Goal: Task Accomplishment & Management: Manage account settings

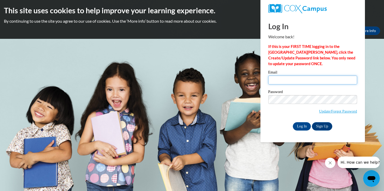
click at [276, 80] on input "Email" at bounding box center [312, 80] width 89 height 9
type input "tmwilson442@outlook.com"
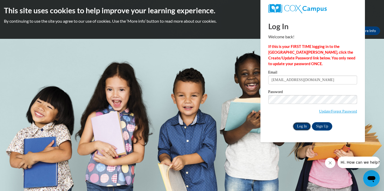
click at [302, 126] on input "Log In" at bounding box center [302, 126] width 18 height 8
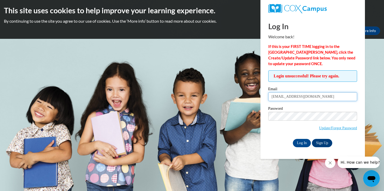
click at [316, 100] on input "tmwilson442@outlook.com" at bounding box center [312, 96] width 89 height 9
type input "[EMAIL_ADDRESS][DOMAIN_NAME]"
click at [300, 143] on input "Log In" at bounding box center [302, 143] width 18 height 8
click at [303, 143] on input "Log In" at bounding box center [302, 143] width 18 height 8
click at [319, 148] on div "Log In Welcome back! If this is your FIRST TIME logging in to the NEW Cox Campu…" at bounding box center [312, 88] width 112 height 144
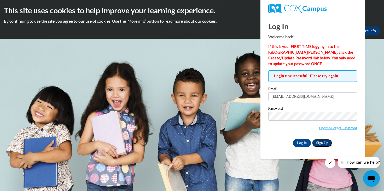
click at [321, 143] on link "Sign Up" at bounding box center [322, 143] width 20 height 8
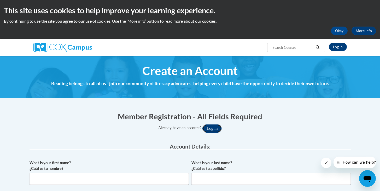
click at [216, 130] on button "Log in" at bounding box center [211, 129] width 19 height 8
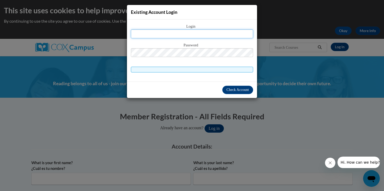
click at [177, 31] on input "text" at bounding box center [192, 34] width 122 height 9
type input "t"
type input "tmwilson442@@mail.jamessprunt.edu"
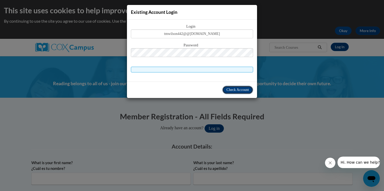
click at [231, 92] on span "Check Account" at bounding box center [237, 90] width 22 height 4
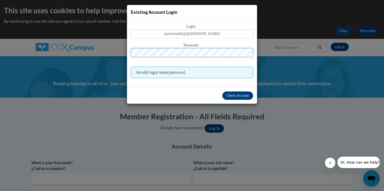
click at [191, 48] on div "Password" at bounding box center [192, 52] width 122 height 21
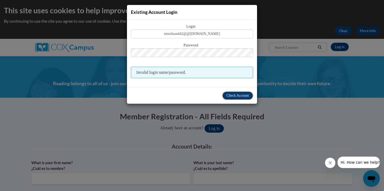
click at [238, 94] on span "Check Account" at bounding box center [237, 96] width 22 height 4
click at [238, 95] on span "Check Account" at bounding box center [237, 96] width 22 height 4
click at [279, 16] on div "Existing Account Login Login tmwilson442@@mail.jamessprunt.edu Password Invalid…" at bounding box center [192, 95] width 384 height 191
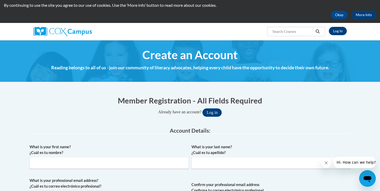
scroll to position [22, 0]
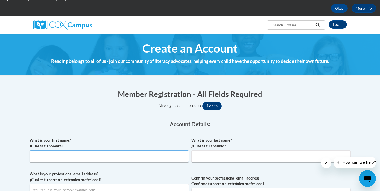
click at [58, 158] on input "What is your first name? ¿Cuál es tu nombre?" at bounding box center [109, 157] width 159 height 12
type input "Tiffany"
type input "Wilson"
type input "twilson17@ccbs.edu"
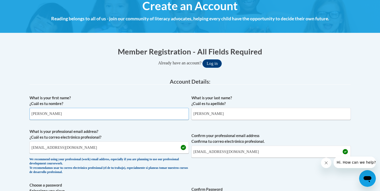
scroll to position [66, 0]
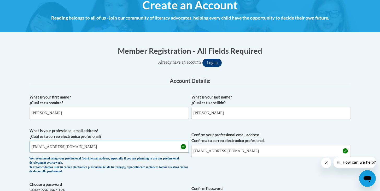
drag, startPoint x: 81, startPoint y: 148, endPoint x: 42, endPoint y: 140, distance: 40.6
click at [42, 140] on span "What is your professional email address? ¿Cuál es tu correo electrónico profesi…" at bounding box center [109, 152] width 159 height 48
drag, startPoint x: 97, startPoint y: 147, endPoint x: 31, endPoint y: 145, distance: 66.9
click at [31, 145] on input "[EMAIL_ADDRESS][DOMAIN_NAME]" at bounding box center [109, 147] width 159 height 12
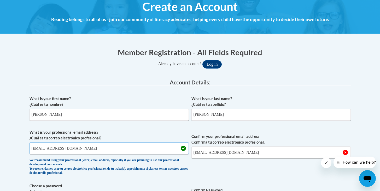
scroll to position [64, 0]
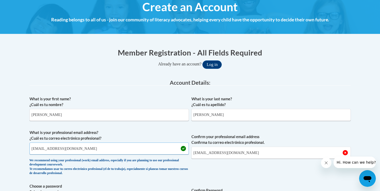
type input "[EMAIL_ADDRESS][DOMAIN_NAME]"
drag, startPoint x: 81, startPoint y: 98, endPoint x: 220, endPoint y: 154, distance: 149.6
click at [219, 154] on input "twilson17@ccbs.edu" at bounding box center [270, 153] width 159 height 12
drag, startPoint x: 239, startPoint y: 152, endPoint x: 192, endPoint y: 150, distance: 47.1
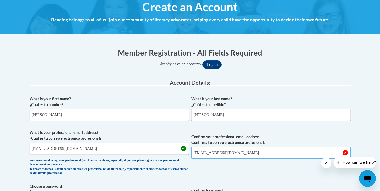
click at [192, 150] on input "twilson17@ccbs.edu" at bounding box center [270, 153] width 159 height 12
drag, startPoint x: 200, startPoint y: 151, endPoint x: 200, endPoint y: 147, distance: 4.4
click at [200, 147] on span "Confirm your professional email address Confirma tu correo electrónico profesio…" at bounding box center [270, 154] width 159 height 48
click at [204, 154] on input "Confirm your professional email address Confirma tu correo electrónico profesio…" at bounding box center [270, 153] width 159 height 12
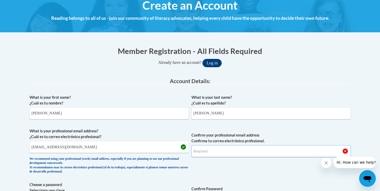
click at [212, 150] on input "Confirm your professional email address Confirma tu correo electrónico profesio…" at bounding box center [270, 151] width 159 height 12
click at [197, 153] on input "Confirm your professional email address Confirma tu correo electrónico profesio…" at bounding box center [270, 151] width 159 height 12
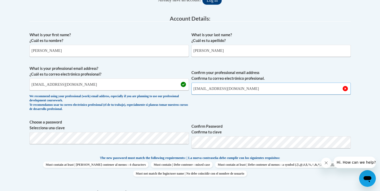
scroll to position [127, 0]
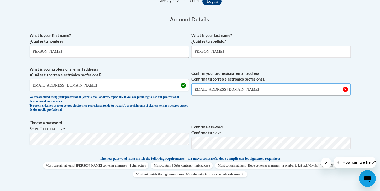
type input "[EMAIL_ADDRESS][DOMAIN_NAME]"
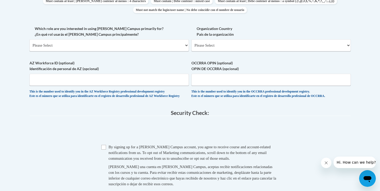
scroll to position [291, 0]
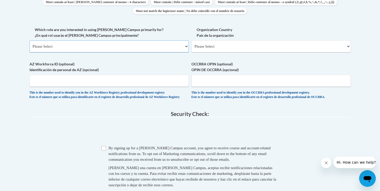
click at [186, 46] on select "Please Select College/University | Colegio/Universidad Community/Nonprofit Part…" at bounding box center [109, 46] width 159 height 12
select select "5a18ea06-2b54-4451-96f2-d152daf9eac5"
click at [30, 40] on select "Please Select College/University | Colegio/Universidad Community/Nonprofit Part…" at bounding box center [109, 46] width 159 height 12
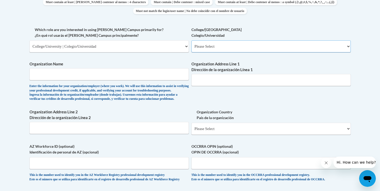
click at [349, 46] on select "Please Select College/University Staff | Empleado universitario College/Univers…" at bounding box center [270, 46] width 159 height 12
select select "99b32b07-cffc-426c-8bf6-0cd77760d84b"
click at [191, 40] on select "Please Select College/University Staff | Empleado universitario College/Univers…" at bounding box center [270, 46] width 159 height 12
click at [175, 74] on input "Organization Name" at bounding box center [109, 74] width 159 height 12
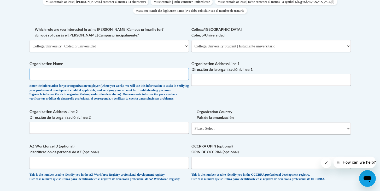
click at [63, 78] on input "Organization Name" at bounding box center [109, 74] width 159 height 12
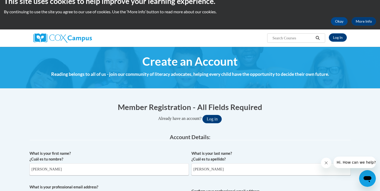
scroll to position [0, 0]
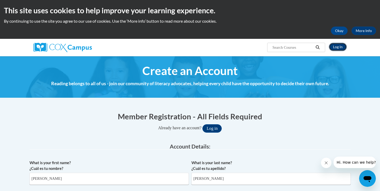
click at [337, 45] on link "Log In" at bounding box center [338, 47] width 18 height 8
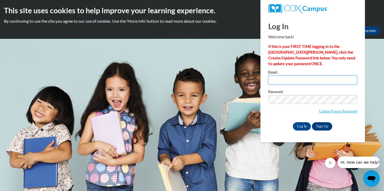
click at [283, 81] on input "Email" at bounding box center [312, 80] width 89 height 9
type input "[EMAIL_ADDRESS][DOMAIN_NAME]"
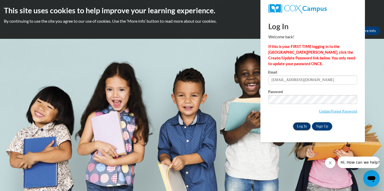
click at [303, 127] on input "Log In" at bounding box center [302, 126] width 18 height 8
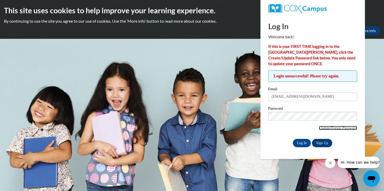
click at [336, 129] on link "Update/Forgot Password" at bounding box center [338, 128] width 38 height 4
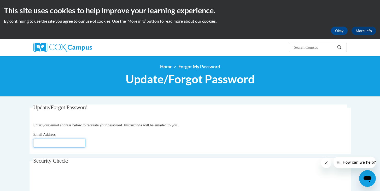
click at [59, 143] on input "Email Address" at bounding box center [59, 143] width 52 height 9
type input "[EMAIL_ADDRESS][DOMAIN_NAME]"
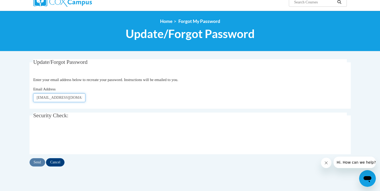
scroll to position [46, 0]
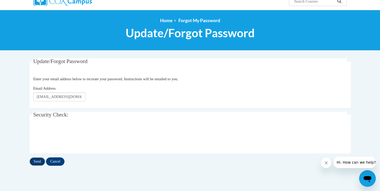
click at [37, 163] on input "Send" at bounding box center [38, 162] width 16 height 8
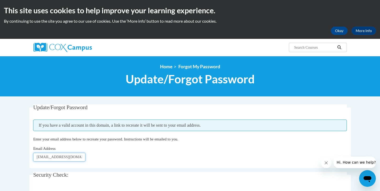
click at [54, 159] on input "[EMAIL_ADDRESS][DOMAIN_NAME]" at bounding box center [59, 157] width 52 height 9
click at [97, 157] on div "Email Address tmwilson442@mail.jamessprunt.edu" at bounding box center [190, 154] width 314 height 16
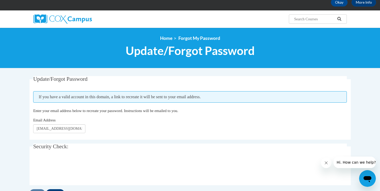
scroll to position [33, 0]
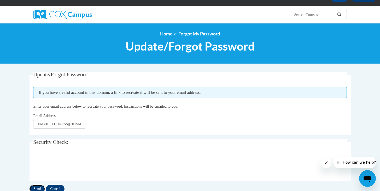
click at [39, 190] on input "Send" at bounding box center [38, 189] width 16 height 8
